Goal: Task Accomplishment & Management: Manage account settings

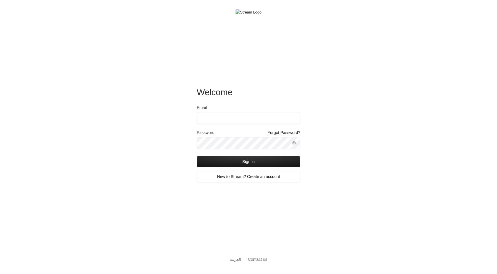
click at [161, 131] on div "Welcome Email Password Forgot Password? Sign in New to Stream? Create an accoun…" at bounding box center [248, 137] width 497 height 274
click at [218, 117] on input "Email" at bounding box center [249, 118] width 104 height 12
click at [152, 134] on div "Welcome Email Password Forgot Password? Sign in New to Stream? Create an accoun…" at bounding box center [248, 137] width 497 height 274
click at [329, 137] on div "Welcome Email Password Forgot Password? Sign in New to Stream? Create an accoun…" at bounding box center [248, 137] width 497 height 274
click at [339, 135] on div "Welcome Email Password Forgot Password? Sign in New to Stream? Create an accoun…" at bounding box center [248, 137] width 497 height 274
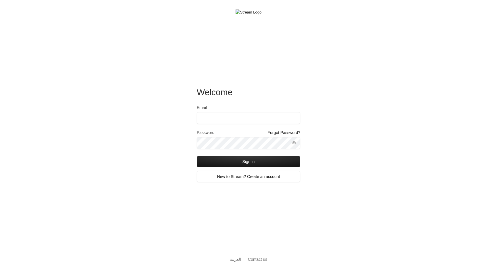
click at [328, 138] on div "Welcome Email Password Forgot Password? Sign in New to Stream? Create an accoun…" at bounding box center [248, 137] width 497 height 274
click at [274, 117] on input "Email" at bounding box center [249, 118] width 104 height 12
click at [324, 109] on div "Welcome Email Password Forgot Password? Sign in New to Stream? Create an accoun…" at bounding box center [248, 137] width 497 height 274
click at [276, 116] on input "Email" at bounding box center [249, 118] width 104 height 12
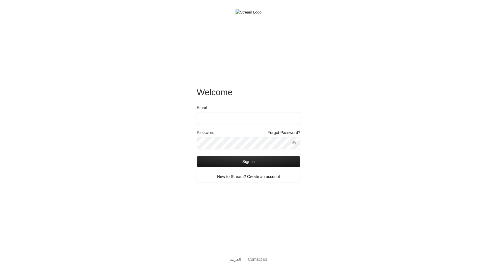
click at [324, 114] on div "Welcome Email Password Forgot Password? Sign in New to Stream? Create an accoun…" at bounding box center [248, 137] width 497 height 274
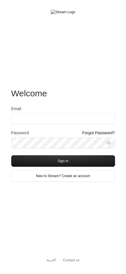
click at [79, 125] on div "Email" at bounding box center [63, 118] width 104 height 24
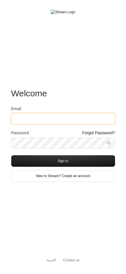
click at [79, 119] on input "Email" at bounding box center [63, 118] width 104 height 11
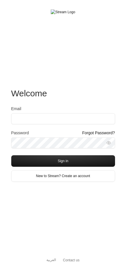
click at [97, 94] on div "Welcome" at bounding box center [63, 97] width 104 height 18
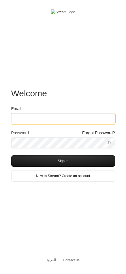
click at [87, 119] on input "Email" at bounding box center [63, 118] width 104 height 11
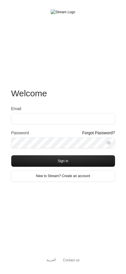
click at [87, 104] on div "Welcome" at bounding box center [63, 97] width 104 height 18
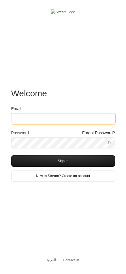
click at [84, 120] on input "Email" at bounding box center [63, 118] width 104 height 11
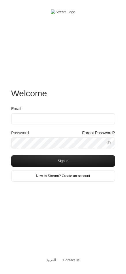
click at [93, 92] on div "Welcome" at bounding box center [63, 97] width 104 height 18
click at [87, 113] on div "Email" at bounding box center [63, 115] width 104 height 18
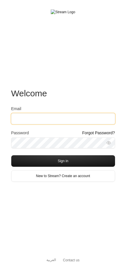
click at [87, 115] on input "Email" at bounding box center [63, 118] width 104 height 11
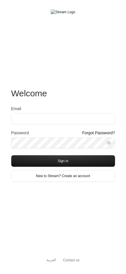
click at [95, 96] on div "Welcome" at bounding box center [63, 97] width 104 height 18
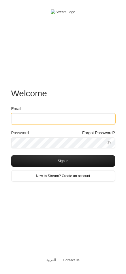
click at [87, 115] on input "Email" at bounding box center [63, 118] width 104 height 11
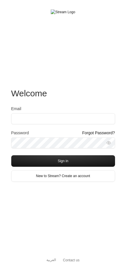
click at [95, 97] on div "Welcome" at bounding box center [63, 97] width 104 height 18
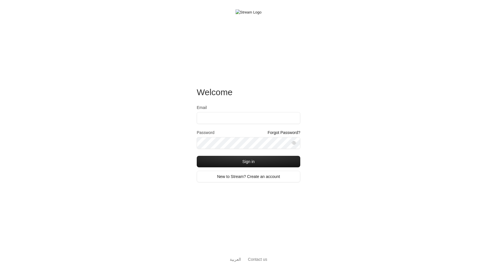
click at [166, 147] on div "Welcome Email Password Forgot Password? Sign in New to Stream? Create an accoun…" at bounding box center [248, 137] width 497 height 274
click at [154, 152] on div "Welcome Email Password Forgot Password? Sign in New to Stream? Create an accoun…" at bounding box center [248, 137] width 497 height 274
click at [211, 117] on input "Email" at bounding box center [249, 118] width 104 height 12
click at [177, 118] on div "Welcome Email Password Forgot Password? Sign in New to Stream? Create an accoun…" at bounding box center [248, 137] width 497 height 274
click at [207, 117] on input "Email" at bounding box center [249, 118] width 104 height 12
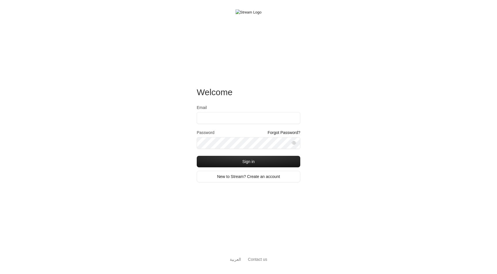
click at [170, 119] on div "Welcome Email Password Forgot Password? Sign in New to Stream? Create an accoun…" at bounding box center [248, 137] width 497 height 274
click at [206, 117] on input "Email" at bounding box center [249, 118] width 104 height 12
click at [175, 121] on div "Welcome Email Password Forgot Password? Sign in New to Stream? Create an accoun…" at bounding box center [248, 137] width 497 height 274
click at [209, 120] on input "Email" at bounding box center [249, 118] width 104 height 12
click at [170, 123] on div "Welcome Email Password Forgot Password? Sign in New to Stream? Create an accoun…" at bounding box center [248, 137] width 497 height 274
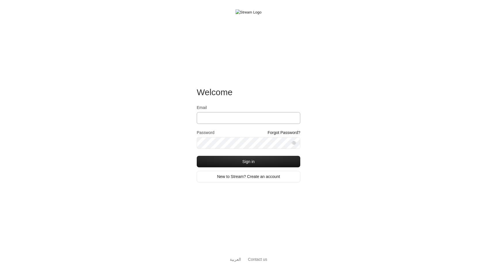
click at [205, 119] on input "Email" at bounding box center [249, 118] width 104 height 12
click at [173, 121] on div "Welcome Email Password Forgot Password? Sign in New to Stream? Create an accoun…" at bounding box center [248, 137] width 497 height 274
click at [208, 120] on input "Email" at bounding box center [249, 118] width 104 height 12
click at [176, 120] on div "Welcome Email Password Forgot Password? Sign in New to Stream? Create an accoun…" at bounding box center [248, 137] width 497 height 274
click at [169, 140] on div "Welcome Email Password Forgot Password? Sign in New to Stream? Create an accoun…" at bounding box center [248, 137] width 497 height 274
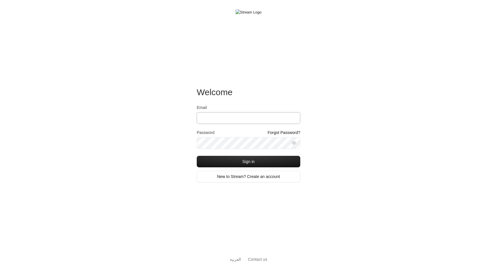
click at [215, 116] on input "Email" at bounding box center [249, 118] width 104 height 12
click at [171, 124] on div "Welcome Email Password Forgot Password? Sign in New to Stream? Create an accoun…" at bounding box center [248, 137] width 497 height 274
click at [180, 131] on div "Welcome Email Password Forgot Password? Sign in New to Stream? Create an accoun…" at bounding box center [248, 137] width 497 height 274
click at [239, 118] on input "Email" at bounding box center [249, 118] width 104 height 12
click at [173, 129] on div "Welcome Email Password Forgot Password? Sign in New to Stream? Create an accoun…" at bounding box center [248, 137] width 497 height 274
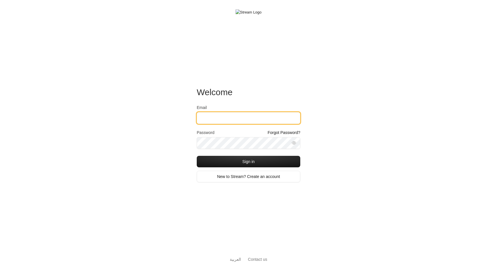
click at [215, 121] on input "Email" at bounding box center [249, 118] width 104 height 12
click at [173, 128] on div "Welcome Email Password Forgot Password? Sign in New to Stream? Create an accoun…" at bounding box center [248, 137] width 497 height 274
click at [176, 142] on div "Welcome Email Password Forgot Password? Sign in New to Stream? Create an accoun…" at bounding box center [248, 137] width 497 height 274
click at [169, 142] on div "Welcome Email Password Forgot Password? Sign in New to Stream? Create an accoun…" at bounding box center [248, 137] width 497 height 274
click at [207, 118] on input "Email" at bounding box center [249, 118] width 104 height 12
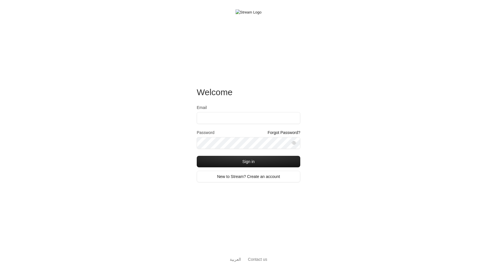
click at [317, 103] on div "Welcome Email Password Forgot Password? Sign in New to Stream? Create an accoun…" at bounding box center [248, 137] width 497 height 274
click at [256, 119] on input "Email" at bounding box center [249, 118] width 104 height 12
click at [347, 150] on div "Welcome Email Password Forgot Password? Sign in New to Stream? Create an accoun…" at bounding box center [248, 137] width 497 height 274
click at [278, 120] on input "Email" at bounding box center [249, 118] width 104 height 12
click at [344, 135] on div "Welcome Email Password Forgot Password? Sign in New to Stream? Create an accoun…" at bounding box center [248, 137] width 497 height 274
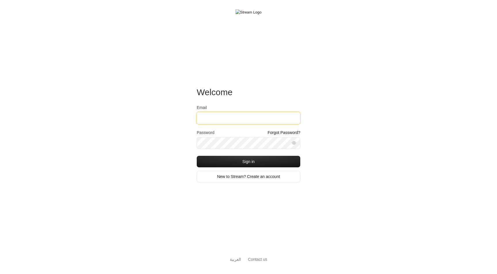
click at [239, 119] on input "Email" at bounding box center [249, 118] width 104 height 12
click at [157, 133] on div "Welcome Email Password Forgot Password? Sign in New to Stream? Create an accoun…" at bounding box center [248, 137] width 497 height 274
click at [226, 118] on input "Email" at bounding box center [249, 118] width 104 height 12
click at [333, 106] on div "Welcome Email Password Forgot Password? Sign in New to Stream? Create an accoun…" at bounding box center [248, 137] width 497 height 274
click at [252, 114] on input "Email" at bounding box center [249, 118] width 104 height 12
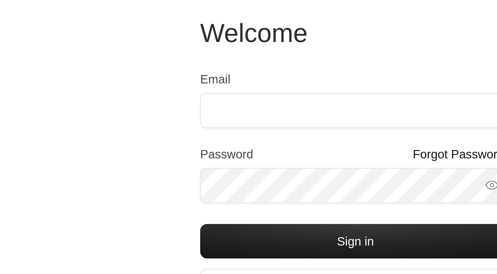
click at [54, 37] on div "Welcome Email Password Forgot Password? Sign in New to Stream? Create an accoun…" at bounding box center [248, 137] width 497 height 274
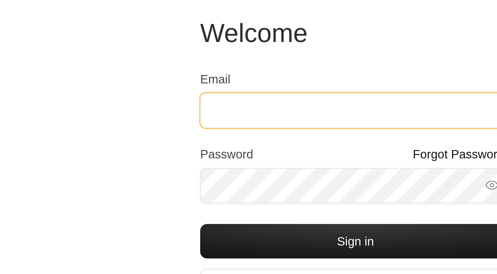
click at [197, 112] on input "Email" at bounding box center [249, 118] width 104 height 12
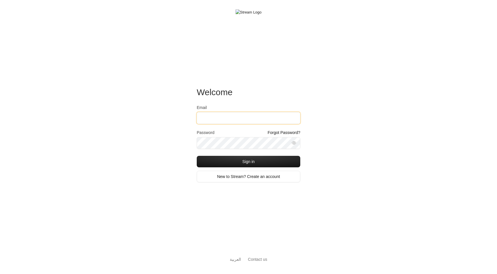
click at [213, 119] on input "Email" at bounding box center [249, 118] width 104 height 12
click at [163, 152] on div "Welcome Email Password Forgot Password? Sign in New to Stream? Create an accoun…" at bounding box center [248, 137] width 497 height 274
click at [209, 116] on input "Email" at bounding box center [249, 118] width 104 height 12
click at [175, 124] on div "Welcome Email Password Forgot Password? Sign in New to Stream? Create an accoun…" at bounding box center [248, 137] width 497 height 274
click at [216, 115] on input "Email" at bounding box center [249, 118] width 104 height 12
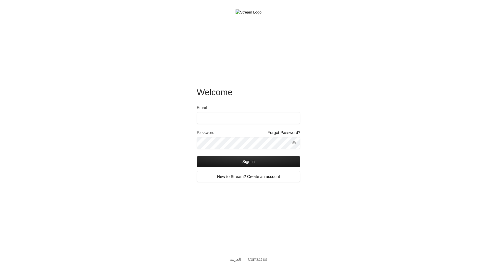
click at [182, 121] on div "Welcome Email Password Forgot Password? Sign in New to Stream? Create an accoun…" at bounding box center [248, 137] width 497 height 274
click at [208, 121] on input "Email" at bounding box center [249, 118] width 104 height 12
click at [179, 123] on div "Welcome Email Password Forgot Password? Sign in New to Stream? Create an accoun…" at bounding box center [248, 137] width 497 height 274
click at [220, 122] on input "Email" at bounding box center [249, 118] width 104 height 12
click at [183, 120] on div "Welcome Email Password Forgot Password? Sign in New to Stream? Create an accoun…" at bounding box center [248, 137] width 497 height 274
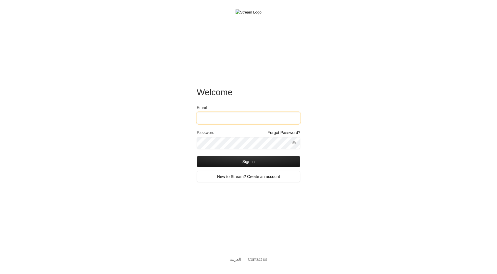
click at [208, 117] on input "Email" at bounding box center [249, 118] width 104 height 12
click at [175, 138] on div "Welcome Email Password Forgot Password? Sign in New to Stream? Create an accoun…" at bounding box center [248, 137] width 497 height 274
click at [218, 119] on input "Email" at bounding box center [249, 118] width 104 height 12
click at [179, 121] on div "Welcome Email Password Forgot Password? Sign in New to Stream? Create an accoun…" at bounding box center [248, 137] width 497 height 274
click at [211, 117] on input "Email" at bounding box center [249, 118] width 104 height 12
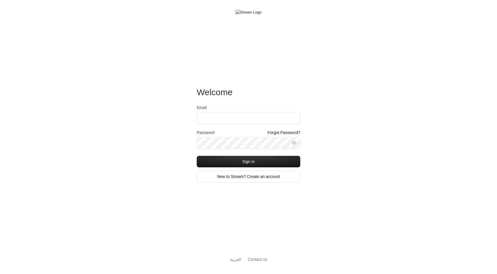
click at [179, 120] on div "Welcome Email Password Forgot Password? Sign in New to Stream? Create an accoun…" at bounding box center [248, 137] width 497 height 274
click at [205, 120] on input "Email" at bounding box center [249, 118] width 104 height 12
click at [179, 120] on div "Welcome Email Password Forgot Password? Sign in New to Stream? Create an accoun…" at bounding box center [248, 137] width 497 height 274
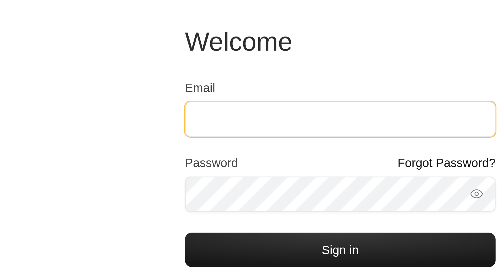
click at [197, 112] on input "Email" at bounding box center [249, 118] width 104 height 12
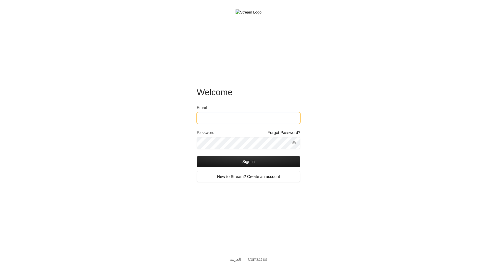
click at [206, 117] on input "Email" at bounding box center [249, 118] width 104 height 12
click at [314, 129] on div "Welcome Email Password Forgot Password? Sign in New to Stream? Create an accoun…" at bounding box center [248, 137] width 497 height 274
click at [268, 121] on input "Email" at bounding box center [249, 118] width 104 height 12
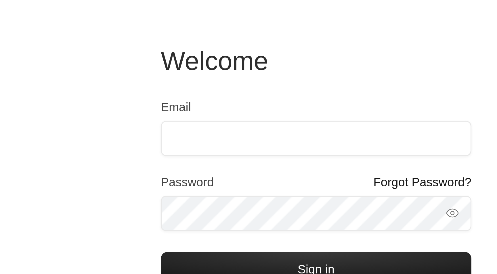
click at [47, 46] on div "Welcome Email Password Forgot Password? Sign in New to Stream? Create an accoun…" at bounding box center [248, 137] width 497 height 274
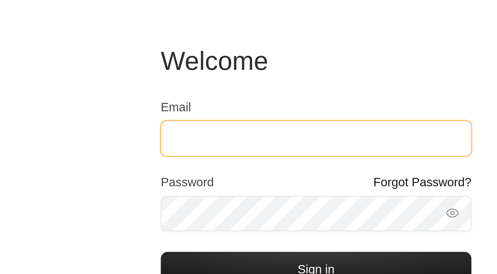
click at [197, 112] on input "Email" at bounding box center [249, 118] width 104 height 12
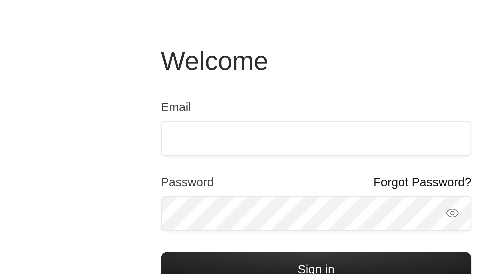
click at [49, 48] on div "Welcome Email Password Forgot Password? Sign in New to Stream? Create an accoun…" at bounding box center [248, 137] width 497 height 274
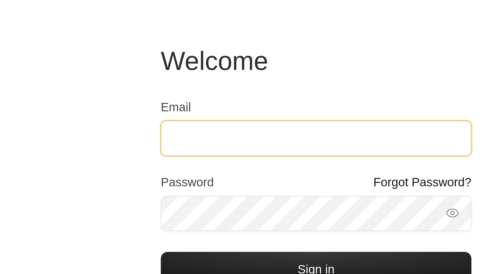
click at [197, 112] on input "Email" at bounding box center [249, 118] width 104 height 12
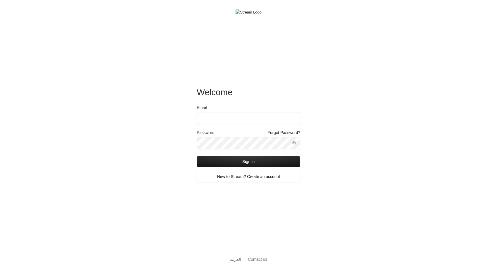
click at [163, 118] on div "Welcome Email Password Forgot Password? Sign in New to Stream? Create an accoun…" at bounding box center [248, 137] width 497 height 274
click at [213, 117] on input "Email" at bounding box center [249, 118] width 104 height 12
click at [178, 118] on div "Welcome Email Password Forgot Password? Sign in New to Stream? Create an accoun…" at bounding box center [248, 137] width 497 height 274
click at [214, 117] on input "Email" at bounding box center [249, 118] width 104 height 12
click at [175, 126] on div "Welcome Email Password Forgot Password? Sign in New to Stream? Create an accoun…" at bounding box center [248, 137] width 497 height 274
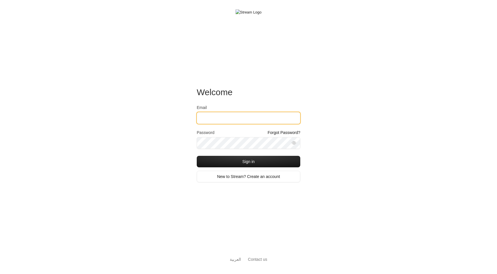
click at [212, 120] on input "Email" at bounding box center [249, 118] width 104 height 12
click at [172, 142] on div "Welcome Email Password Forgot Password? Sign in New to Stream? Create an accoun…" at bounding box center [248, 137] width 497 height 274
click at [180, 150] on div "Welcome Email Password Forgot Password? Sign in New to Stream? Create an accoun…" at bounding box center [248, 137] width 497 height 274
click at [217, 117] on input "Email" at bounding box center [249, 118] width 104 height 12
click at [167, 122] on div "Welcome Email Password Forgot Password? Sign in New to Stream? Create an accoun…" at bounding box center [248, 137] width 497 height 274
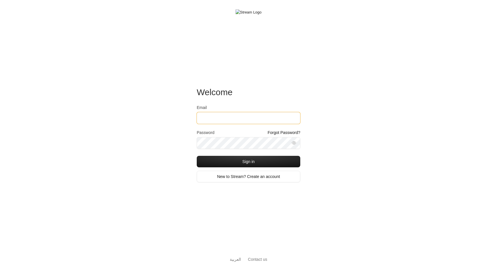
click at [203, 119] on input "Email" at bounding box center [249, 118] width 104 height 12
click at [183, 120] on div "Welcome Email Password Forgot Password? Sign in New to Stream? Create an accoun…" at bounding box center [248, 137] width 497 height 274
click at [212, 119] on input "Email" at bounding box center [249, 118] width 104 height 12
click at [183, 121] on div "Welcome Email Password Forgot Password? Sign in New to Stream? Create an accoun…" at bounding box center [248, 137] width 497 height 274
click at [160, 122] on div "Welcome Email Password Forgot Password? Sign in New to Stream? Create an accoun…" at bounding box center [248, 137] width 497 height 274
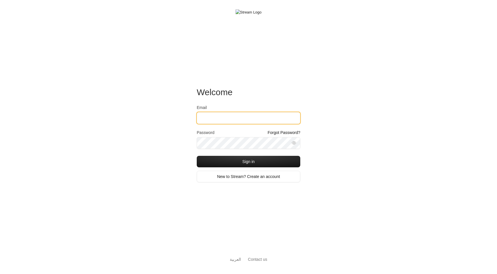
click at [209, 118] on input "Email" at bounding box center [249, 118] width 104 height 12
click at [177, 119] on div "Welcome Email Password Forgot Password? Sign in New to Stream? Create an accoun…" at bounding box center [248, 137] width 497 height 274
click at [216, 118] on input "Email" at bounding box center [249, 118] width 104 height 12
click at [182, 119] on div "Welcome Email Password Forgot Password? Sign in New to Stream? Create an accoun…" at bounding box center [248, 137] width 497 height 274
click at [215, 118] on input "Email" at bounding box center [249, 118] width 104 height 12
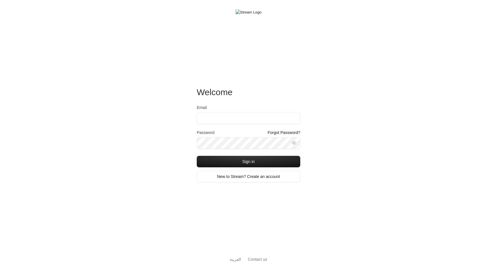
click at [176, 119] on div "Welcome Email Password Forgot Password? Sign in New to Stream? Create an accoun…" at bounding box center [248, 137] width 497 height 274
click at [210, 119] on input "Email" at bounding box center [249, 118] width 104 height 12
click at [178, 119] on div "Welcome Email Password Forgot Password? Sign in New to Stream? Create an accoun…" at bounding box center [248, 137] width 497 height 274
click at [213, 119] on input "Email" at bounding box center [249, 118] width 104 height 12
click at [179, 121] on div "Welcome Email Password Forgot Password? Sign in New to Stream? Create an accoun…" at bounding box center [248, 137] width 497 height 274
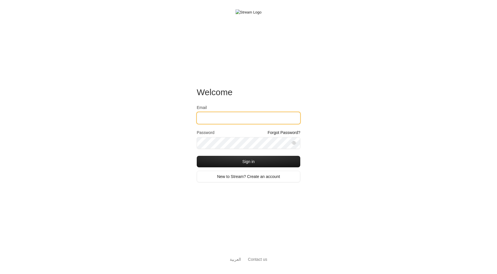
click at [215, 120] on input "Email" at bounding box center [249, 118] width 104 height 12
click at [180, 119] on div "Welcome Email Password Forgot Password? Sign in New to Stream? Create an accoun…" at bounding box center [248, 137] width 497 height 274
click at [202, 120] on input "Email" at bounding box center [249, 118] width 104 height 12
click at [177, 125] on div "Welcome Email Password Forgot Password? Sign in New to Stream? Create an accoun…" at bounding box center [248, 137] width 497 height 274
click at [202, 119] on input "Email" at bounding box center [249, 118] width 104 height 12
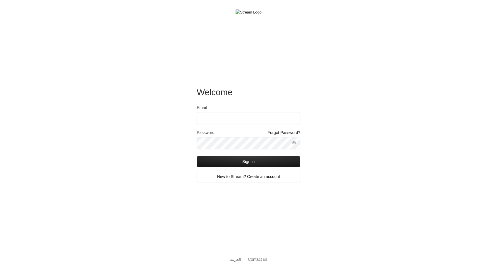
click at [182, 121] on div "Welcome Email Password Forgot Password? Sign in New to Stream? Create an accoun…" at bounding box center [248, 137] width 497 height 274
click at [207, 121] on input "Email" at bounding box center [249, 118] width 104 height 12
click at [171, 121] on div "Welcome Email Password Forgot Password? Sign in New to Stream? Create an accoun…" at bounding box center [248, 137] width 497 height 274
click at [205, 120] on input "Email" at bounding box center [249, 118] width 104 height 12
click at [170, 124] on div "Welcome Email Password Forgot Password? Sign in New to Stream? Create an accoun…" at bounding box center [248, 137] width 497 height 274
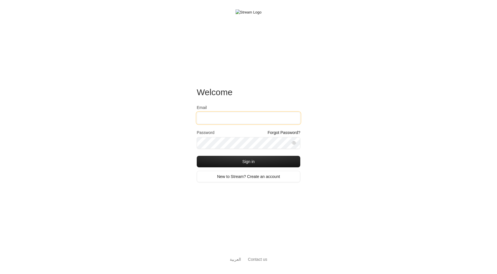
click at [201, 123] on input "Email" at bounding box center [249, 118] width 104 height 12
click at [165, 131] on div "Welcome Email Password Forgot Password? Sign in New to Stream? Create an accoun…" at bounding box center [248, 137] width 497 height 274
click at [202, 124] on div "Email" at bounding box center [249, 117] width 104 height 25
click at [175, 128] on div "Welcome Email Password Forgot Password? Sign in New to Stream? Create an accoun…" at bounding box center [248, 137] width 497 height 274
click at [217, 111] on div "Email" at bounding box center [249, 114] width 104 height 19
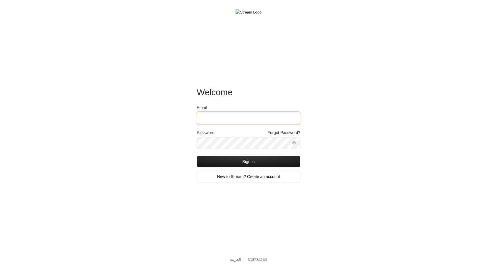
click at [214, 117] on input "Email" at bounding box center [249, 118] width 104 height 12
click at [185, 120] on div "Welcome Email Password Forgot Password? Sign in New to Stream? Create an accoun…" at bounding box center [248, 137] width 497 height 274
click at [215, 120] on input "Email" at bounding box center [249, 118] width 104 height 12
click at [183, 121] on div "Welcome Email Password Forgot Password? Sign in New to Stream? Create an accoun…" at bounding box center [248, 137] width 497 height 274
click at [215, 120] on input "Email" at bounding box center [249, 118] width 104 height 12
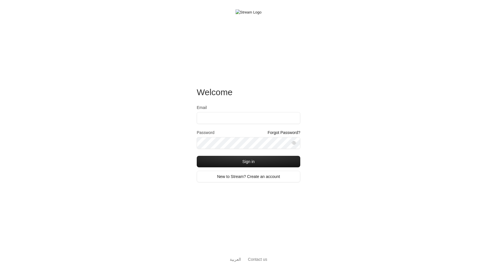
click at [184, 121] on div "Welcome Email Password Forgot Password? Sign in New to Stream? Create an accoun…" at bounding box center [248, 137] width 497 height 274
click at [217, 120] on input "Email" at bounding box center [249, 118] width 104 height 12
click at [185, 121] on div "Welcome Email Password Forgot Password? Sign in New to Stream? Create an accoun…" at bounding box center [248, 137] width 497 height 274
click at [216, 120] on input "Email" at bounding box center [249, 118] width 104 height 12
click at [181, 120] on div "Welcome Email Password Forgot Password? Sign in New to Stream? Create an accoun…" at bounding box center [248, 137] width 497 height 274
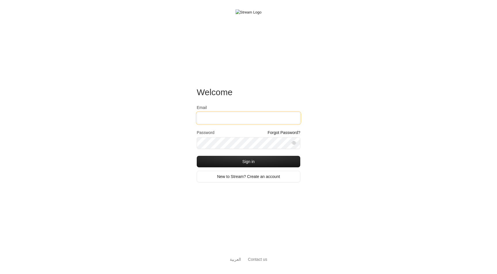
click at [221, 119] on input "Email" at bounding box center [249, 118] width 104 height 12
click at [186, 120] on div "Welcome Email Password Forgot Password? Sign in New to Stream? Create an accoun…" at bounding box center [248, 137] width 497 height 274
click at [213, 120] on input "Email" at bounding box center [249, 118] width 104 height 12
click at [185, 120] on div "Welcome Email Password Forgot Password? Sign in New to Stream? Create an accoun…" at bounding box center [248, 137] width 497 height 274
click at [214, 119] on input "Email" at bounding box center [249, 118] width 104 height 12
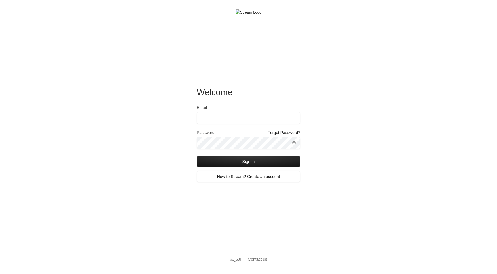
click at [183, 120] on div "Welcome Email Password Forgot Password? Sign in New to Stream? Create an accoun…" at bounding box center [248, 137] width 497 height 274
click at [210, 120] on input "Email" at bounding box center [249, 118] width 104 height 12
click at [184, 120] on div "Welcome Email Password Forgot Password? Sign in New to Stream? Create an accoun…" at bounding box center [248, 137] width 497 height 274
click at [211, 120] on input "Email" at bounding box center [249, 118] width 104 height 12
click at [185, 121] on div "Welcome Email Password Forgot Password? Sign in New to Stream? Create an accoun…" at bounding box center [248, 137] width 497 height 274
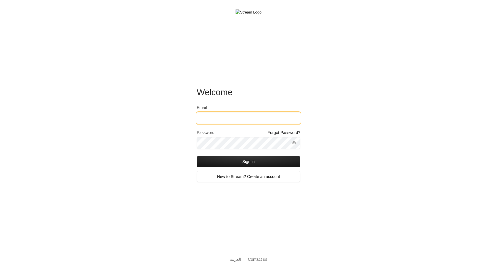
click at [215, 120] on input "Email" at bounding box center [249, 118] width 104 height 12
click at [185, 121] on div "Welcome Email Password Forgot Password? Sign in New to Stream? Create an accoun…" at bounding box center [248, 137] width 497 height 274
click at [213, 119] on input "Email" at bounding box center [249, 118] width 104 height 12
click at [186, 119] on div "Welcome Email Password Forgot Password? Sign in New to Stream? Create an accoun…" at bounding box center [248, 137] width 497 height 274
click at [207, 119] on input "Email" at bounding box center [249, 118] width 104 height 12
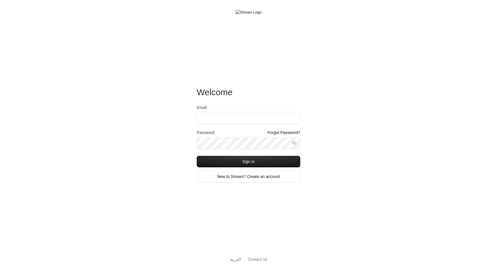
click at [180, 123] on div "Welcome Email Password Forgot Password? Sign in New to Stream? Create an accoun…" at bounding box center [248, 137] width 497 height 274
click at [211, 116] on input "Email" at bounding box center [249, 118] width 104 height 12
click at [170, 122] on div "Welcome Email Password Forgot Password? Sign in New to Stream? Create an accoun…" at bounding box center [248, 137] width 497 height 274
click at [211, 122] on input "Email" at bounding box center [249, 118] width 104 height 12
click at [170, 143] on div "Welcome Email Password Forgot Password? Sign in New to Stream? Create an accoun…" at bounding box center [248, 137] width 497 height 274
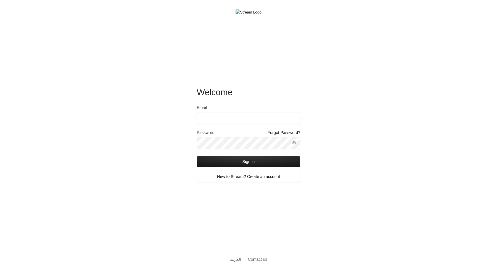
click at [228, 111] on div "Email" at bounding box center [249, 114] width 104 height 19
click at [223, 117] on input "Email" at bounding box center [249, 118] width 104 height 12
click at [178, 121] on div "Welcome Email Password Forgot Password? Sign in New to Stream? Create an accoun…" at bounding box center [248, 137] width 497 height 274
click at [223, 116] on input "Email" at bounding box center [249, 118] width 104 height 12
click at [178, 118] on div "Welcome Email Password Forgot Password? Sign in New to Stream? Create an accoun…" at bounding box center [248, 137] width 497 height 274
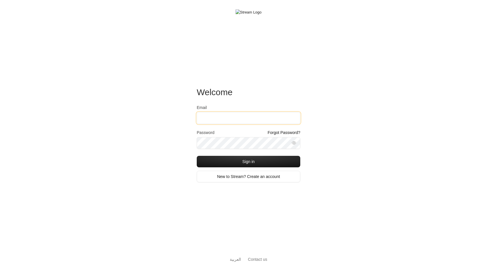
click at [219, 118] on input "Email" at bounding box center [249, 118] width 104 height 12
click at [183, 121] on div "Welcome Email Password Forgot Password? Sign in New to Stream? Create an accoun…" at bounding box center [248, 137] width 497 height 274
click at [213, 119] on input "Email" at bounding box center [249, 118] width 104 height 12
click at [207, 115] on input "Email" at bounding box center [249, 118] width 104 height 12
click at [176, 125] on div "Welcome Email Password Forgot Password? Sign in New to Stream? Create an accoun…" at bounding box center [248, 137] width 497 height 274
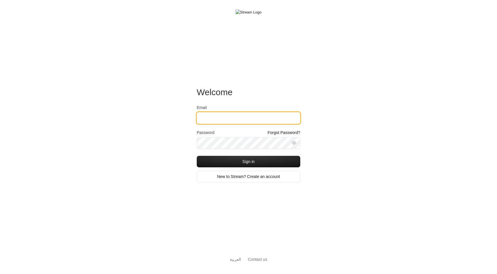
click at [220, 117] on input "Email" at bounding box center [249, 118] width 104 height 12
click at [182, 123] on div "Welcome Email Password Forgot Password? Sign in New to Stream? Create an accoun…" at bounding box center [248, 137] width 497 height 274
click at [217, 121] on input "Email" at bounding box center [249, 118] width 104 height 12
click at [178, 122] on div "Welcome Email Password Forgot Password? Sign in New to Stream? Create an accoun…" at bounding box center [248, 137] width 497 height 274
click at [212, 116] on input "Email" at bounding box center [249, 118] width 104 height 12
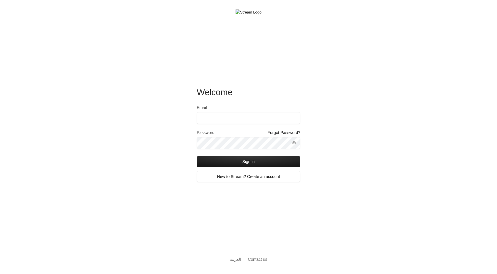
click at [167, 122] on div "Welcome Email Password Forgot Password? Sign in New to Stream? Create an accoun…" at bounding box center [248, 137] width 497 height 274
click at [209, 118] on input "Email" at bounding box center [249, 118] width 104 height 12
click at [152, 118] on div "Welcome Email Password Forgot Password? Sign in New to Stream? Create an accoun…" at bounding box center [248, 137] width 497 height 274
click at [209, 119] on input "Email" at bounding box center [249, 118] width 104 height 12
click at [169, 118] on div "Welcome Email Password Forgot Password? Sign in New to Stream? Create an accoun…" at bounding box center [248, 137] width 497 height 274
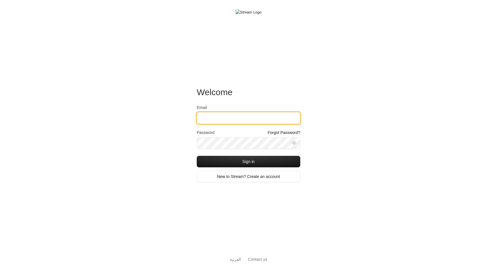
click at [209, 118] on input "Email" at bounding box center [249, 118] width 104 height 12
click at [177, 119] on div "Welcome Email Password Forgot Password? Sign in New to Stream? Create an accoun…" at bounding box center [248, 137] width 497 height 274
click at [222, 114] on input "Email" at bounding box center [249, 118] width 104 height 12
click at [185, 120] on div "Welcome Email Password Forgot Password? Sign in New to Stream? Create an accoun…" at bounding box center [248, 137] width 497 height 274
click at [219, 120] on input "Email" at bounding box center [249, 118] width 104 height 12
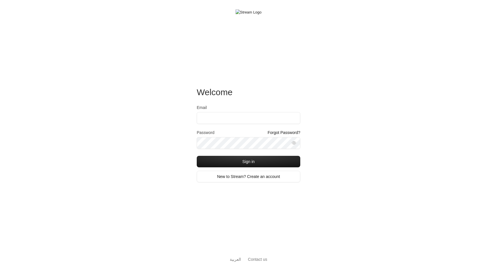
click at [173, 123] on div "Welcome Email Password Forgot Password? Sign in New to Stream? Create an accoun…" at bounding box center [248, 137] width 497 height 274
click at [213, 119] on input "Email" at bounding box center [249, 118] width 104 height 12
click at [178, 121] on div "Welcome Email Password Forgot Password? Sign in New to Stream? Create an accoun…" at bounding box center [248, 137] width 497 height 274
click at [213, 119] on input "Email" at bounding box center [249, 118] width 104 height 12
click at [178, 124] on div "Welcome Email Password Forgot Password? Sign in New to Stream? Create an accoun…" at bounding box center [248, 137] width 497 height 274
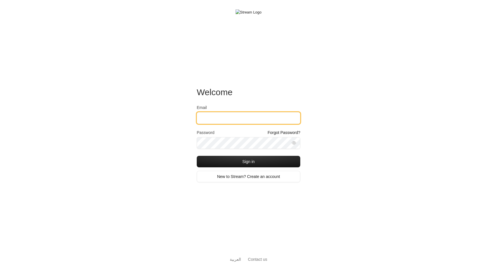
click at [211, 119] on input "Email" at bounding box center [249, 118] width 104 height 12
click at [181, 121] on div "Welcome Email Password Forgot Password? Sign in New to Stream? Create an accoun…" at bounding box center [248, 137] width 497 height 274
click at [215, 121] on input "Email" at bounding box center [249, 118] width 104 height 12
click at [182, 116] on div "Welcome Email Password Forgot Password? Sign in New to Stream? Create an accoun…" at bounding box center [248, 137] width 497 height 274
click at [219, 116] on input "Email" at bounding box center [249, 118] width 104 height 12
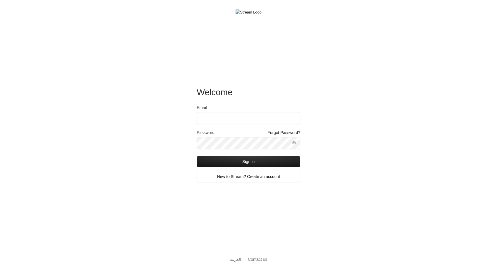
click at [184, 120] on div "Welcome Email Password Forgot Password? Sign in New to Stream? Create an accoun…" at bounding box center [248, 137] width 497 height 274
click at [219, 119] on input "Email" at bounding box center [249, 118] width 104 height 12
click at [177, 130] on div "Welcome Email Password Forgot Password? Sign in New to Stream? Create an accoun…" at bounding box center [248, 137] width 497 height 274
click at [213, 117] on input "Email" at bounding box center [249, 118] width 104 height 12
click at [177, 125] on div "Welcome Email Password Forgot Password? Sign in New to Stream? Create an accoun…" at bounding box center [248, 137] width 497 height 274
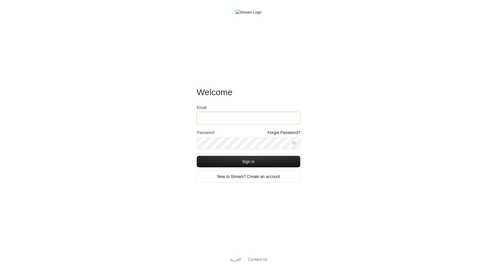
click at [211, 120] on input "Email" at bounding box center [249, 118] width 104 height 12
click at [179, 123] on div "Welcome Email Password Forgot Password? Sign in New to Stream? Create an accoun…" at bounding box center [248, 137] width 497 height 274
click at [264, 86] on div "Welcome Email Password Forgot Password? Sign in New to Stream? Create an account" at bounding box center [249, 134] width 104 height 221
click at [263, 119] on input "Email" at bounding box center [249, 118] width 104 height 12
click at [163, 131] on div "Welcome Email Password Forgot Password? Sign in New to Stream? Create an accoun…" at bounding box center [248, 137] width 497 height 274
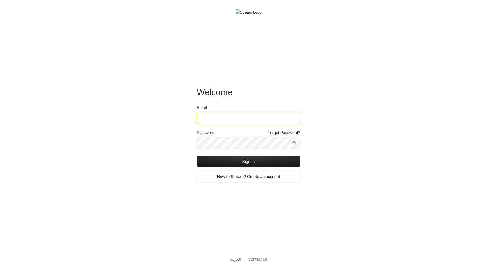
click at [224, 118] on input "Email" at bounding box center [249, 118] width 104 height 12
click at [173, 121] on div "Welcome Email Password Forgot Password? Sign in New to Stream? Create an accoun…" at bounding box center [248, 137] width 497 height 274
click at [208, 121] on input "Email" at bounding box center [249, 118] width 104 height 12
click at [173, 125] on div "Welcome Email Password Forgot Password? Sign in New to Stream? Create an accoun…" at bounding box center [248, 137] width 497 height 274
click at [206, 123] on input "Email" at bounding box center [249, 118] width 104 height 12
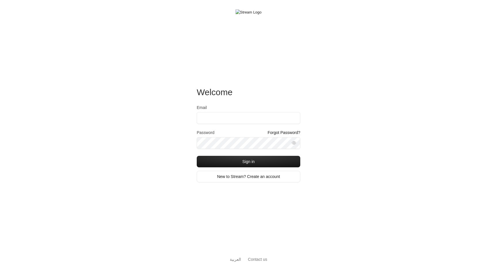
click at [177, 129] on div "Welcome Email Password Forgot Password? Sign in New to Stream? Create an accoun…" at bounding box center [248, 137] width 497 height 274
click at [207, 121] on input "Email" at bounding box center [249, 118] width 104 height 12
click at [167, 122] on div "Welcome Email Password Forgot Password? Sign in New to Stream? Create an accoun…" at bounding box center [248, 137] width 497 height 274
click at [177, 146] on div "Welcome Email Password Forgot Password? Sign in New to Stream? Create an accoun…" at bounding box center [248, 137] width 497 height 274
click at [306, 116] on div "Welcome Email Password Forgot Password? Sign in New to Stream? Create an accoun…" at bounding box center [248, 137] width 497 height 274
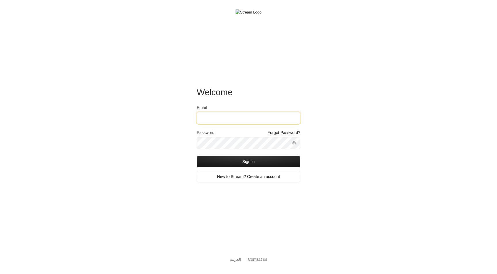
click at [296, 116] on input "Email" at bounding box center [249, 118] width 104 height 12
click at [318, 115] on div "Welcome Email Password Forgot Password? Sign in New to Stream? Create an accoun…" at bounding box center [248, 137] width 497 height 274
click at [295, 114] on input "Email" at bounding box center [249, 118] width 104 height 12
click at [319, 115] on div "Welcome Email Password Forgot Password? Sign in New to Stream? Create an accoun…" at bounding box center [248, 137] width 497 height 274
click at [279, 116] on input "Email" at bounding box center [249, 118] width 104 height 12
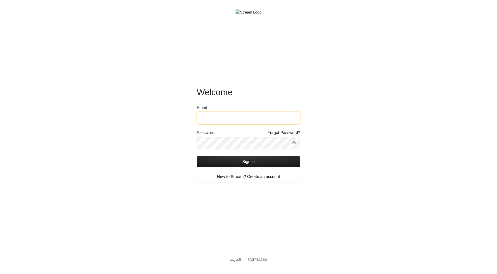
click at [272, 120] on input "Email" at bounding box center [249, 118] width 104 height 12
click at [230, 116] on input "Email" at bounding box center [249, 118] width 104 height 12
click at [172, 139] on div "Welcome Email Password Forgot Password? Sign in New to Stream? Create an accoun…" at bounding box center [248, 137] width 497 height 274
click at [209, 117] on input "Email" at bounding box center [249, 118] width 104 height 12
click at [228, 119] on input "Email" at bounding box center [249, 118] width 104 height 12
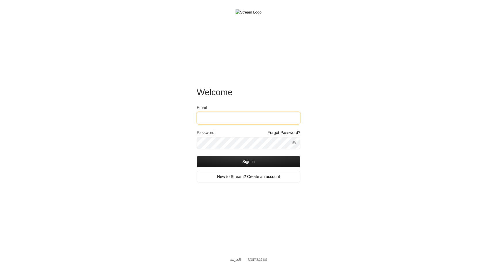
type input "[EMAIL_ADDRESS][DOMAIN_NAME]"
click at [249, 162] on button "Sign in" at bounding box center [249, 162] width 104 height 12
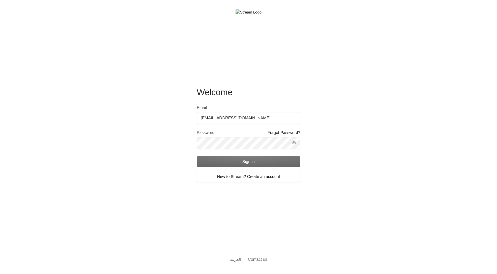
click at [316, 153] on div "Welcome Email [EMAIL_ADDRESS][DOMAIN_NAME] Password Forgot Password? Sign in Ne…" at bounding box center [248, 137] width 497 height 274
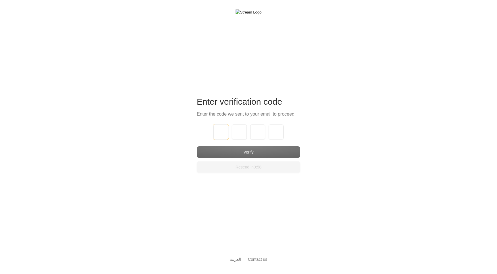
type input "1"
type input "2"
type input "3"
type input "4"
